Goal: Information Seeking & Learning: Learn about a topic

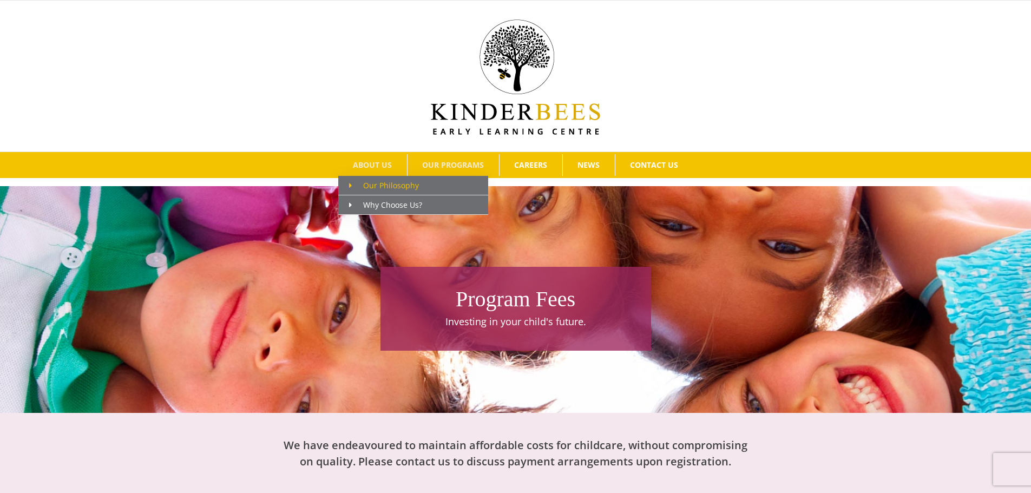
click at [375, 180] on span "Our Philosophy" at bounding box center [384, 185] width 70 height 10
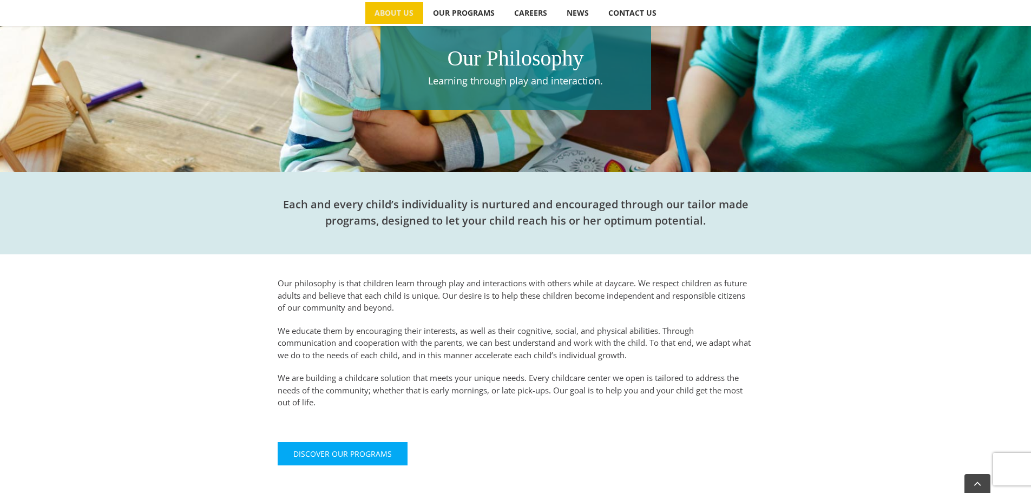
scroll to position [417, 0]
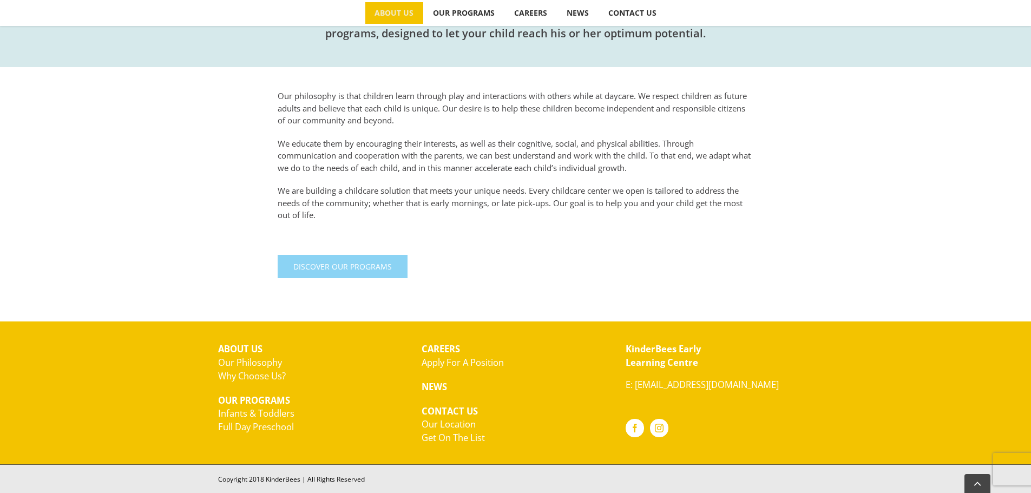
click at [322, 259] on link "Discover Our Programs" at bounding box center [343, 266] width 130 height 23
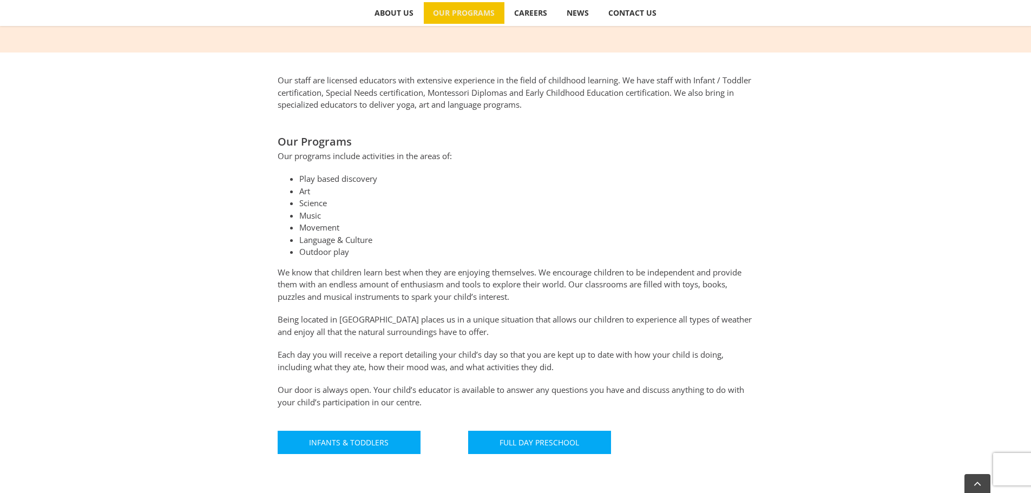
scroll to position [595, 0]
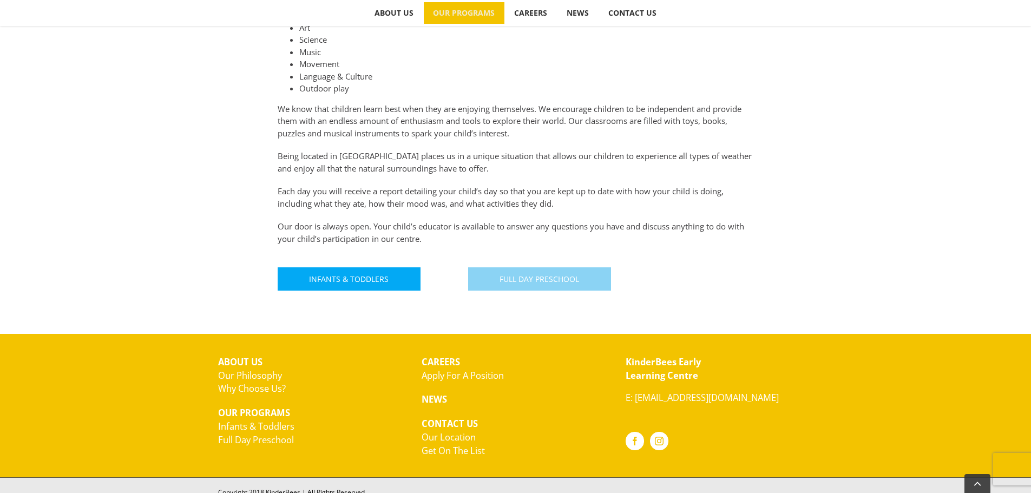
click at [593, 277] on link "Full Day Preschool" at bounding box center [539, 278] width 143 height 23
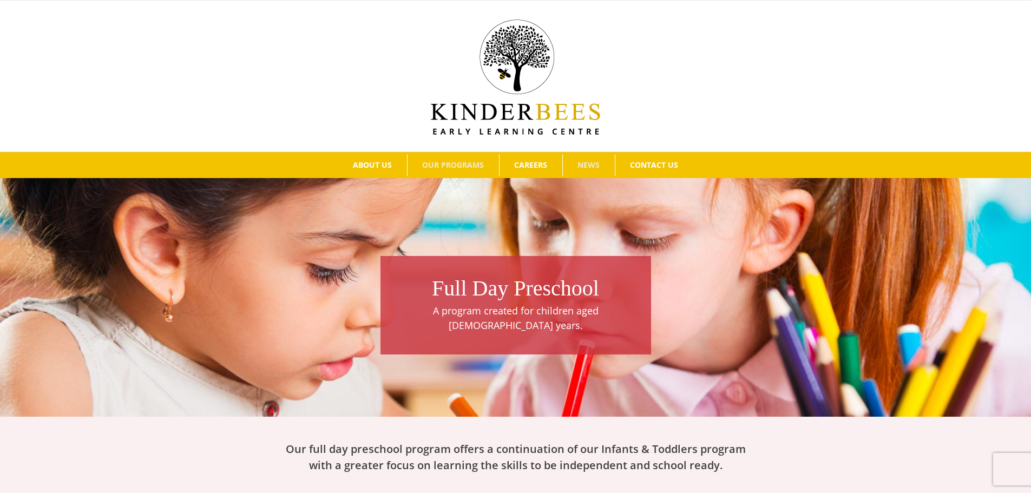
click at [598, 165] on span "NEWS" at bounding box center [589, 165] width 22 height 8
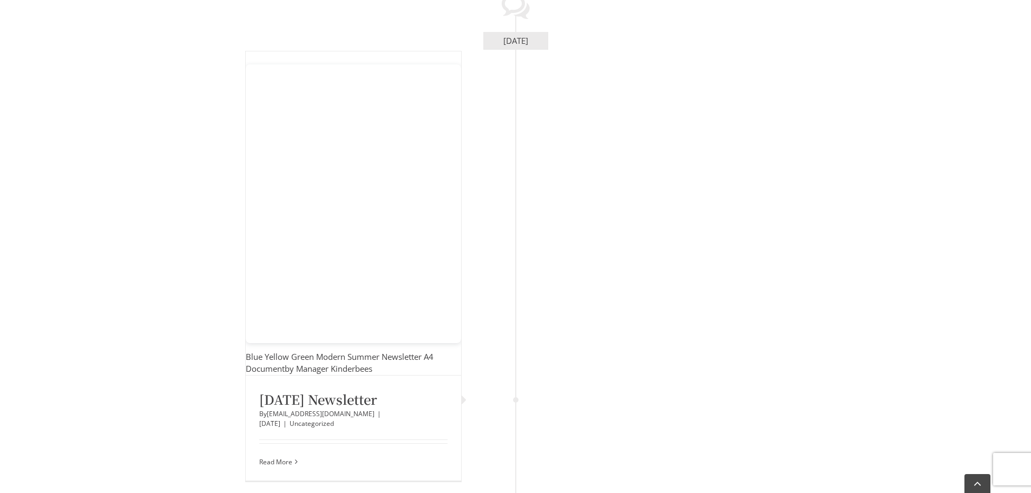
scroll to position [271, 0]
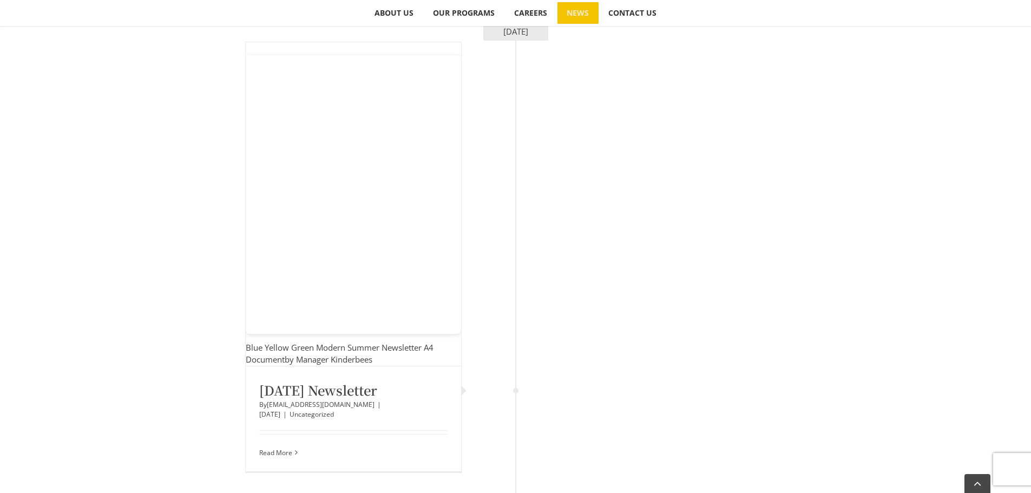
drag, startPoint x: 692, startPoint y: 266, endPoint x: 476, endPoint y: 168, distance: 237.2
